Goal: Task Accomplishment & Management: Manage account settings

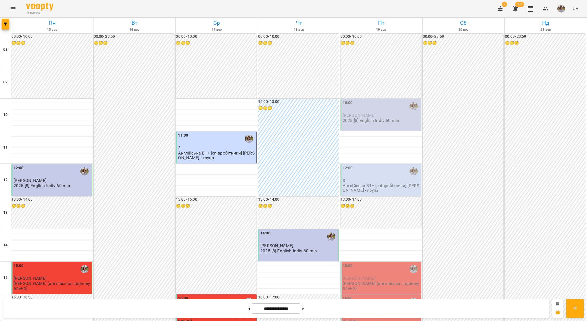
scroll to position [126, 0]
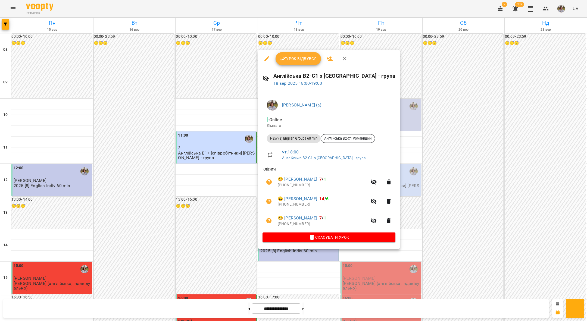
click at [295, 59] on span "Урок відбувся" at bounding box center [298, 58] width 37 height 7
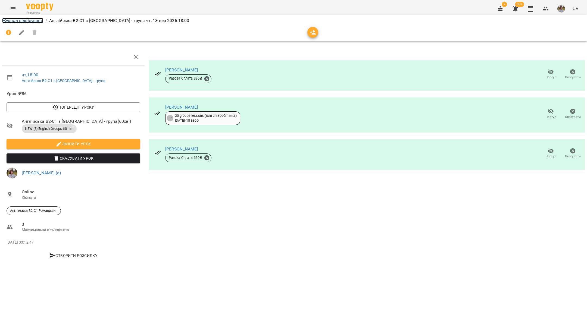
click at [24, 19] on link "Журнал відвідувань" at bounding box center [22, 20] width 41 height 5
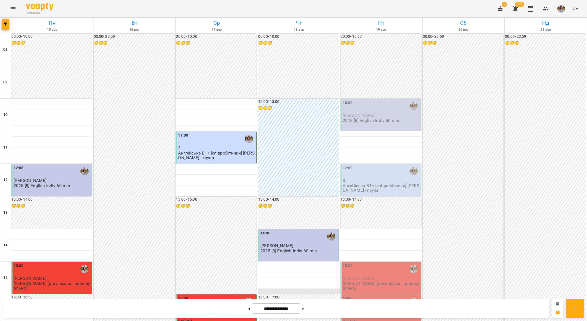
scroll to position [110, 0]
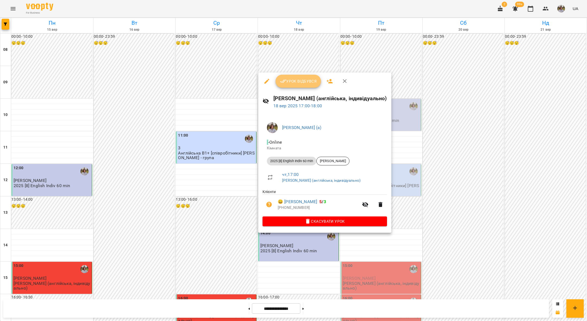
click at [302, 82] on span "Урок відбувся" at bounding box center [298, 81] width 37 height 7
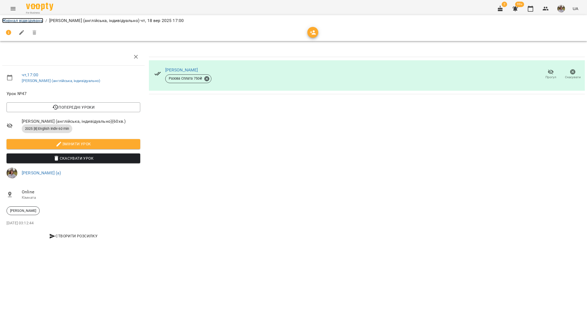
click at [11, 21] on link "Журнал відвідувань" at bounding box center [22, 20] width 41 height 5
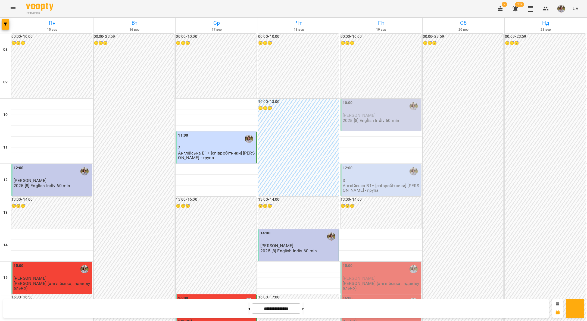
scroll to position [60, 0]
click at [304, 313] on button at bounding box center [303, 309] width 1 height 12
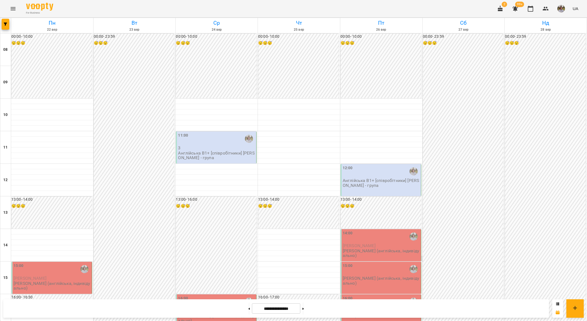
scroll to position [102, 0]
click at [249, 310] on button at bounding box center [249, 309] width 1 height 12
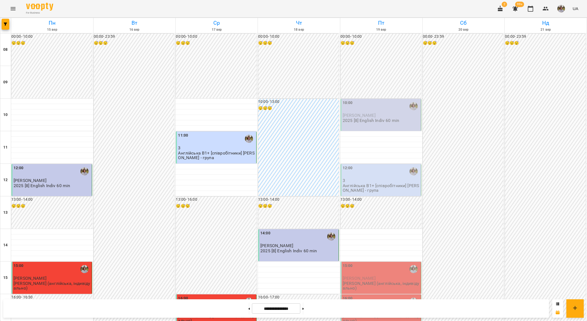
scroll to position [0, 0]
click at [304, 305] on button at bounding box center [303, 309] width 1 height 12
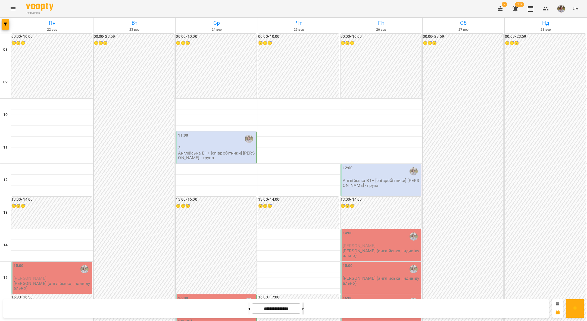
click at [304, 305] on button at bounding box center [303, 309] width 1 height 12
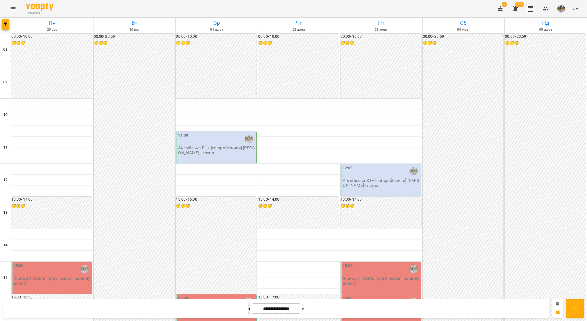
click at [249, 308] on button at bounding box center [249, 309] width 1 height 12
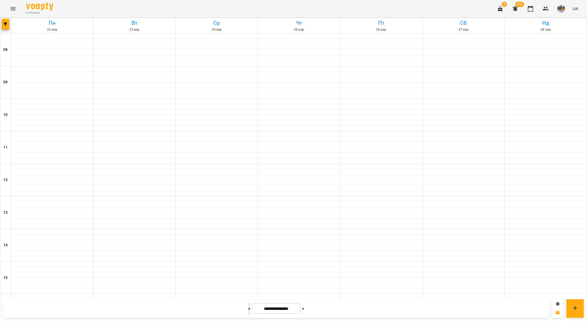
click at [249, 308] on button at bounding box center [249, 309] width 1 height 12
type input "**********"
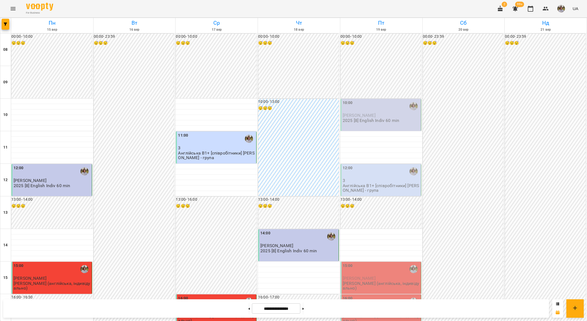
scroll to position [50, 0]
